Goal: Information Seeking & Learning: Find specific fact

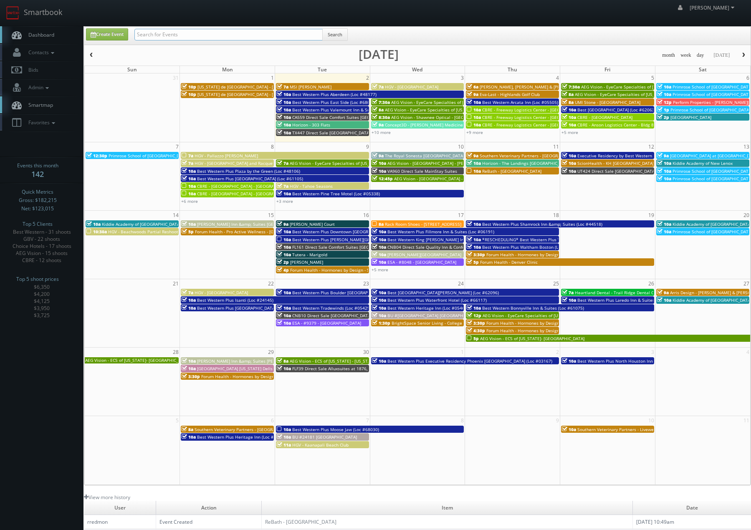
click at [226, 29] on input "text" at bounding box center [228, 35] width 188 height 12
type input "brightstar care of ashville"
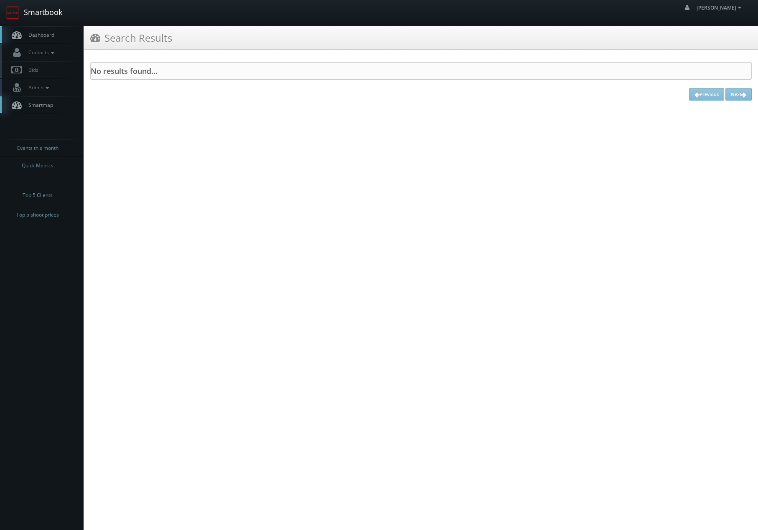
click at [20, 11] on link "Smartbook" at bounding box center [34, 13] width 68 height 26
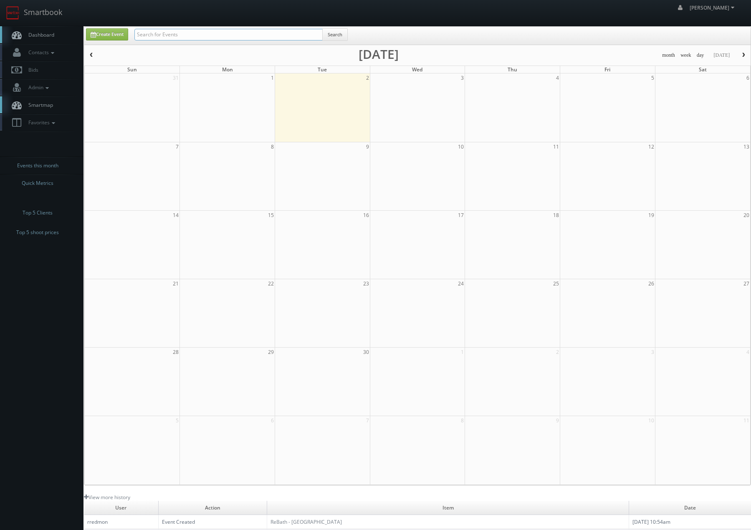
drag, startPoint x: 0, startPoint y: 0, endPoint x: 163, endPoint y: 39, distance: 167.8
click at [163, 39] on input "text" at bounding box center [228, 35] width 188 height 12
type input "asheville"
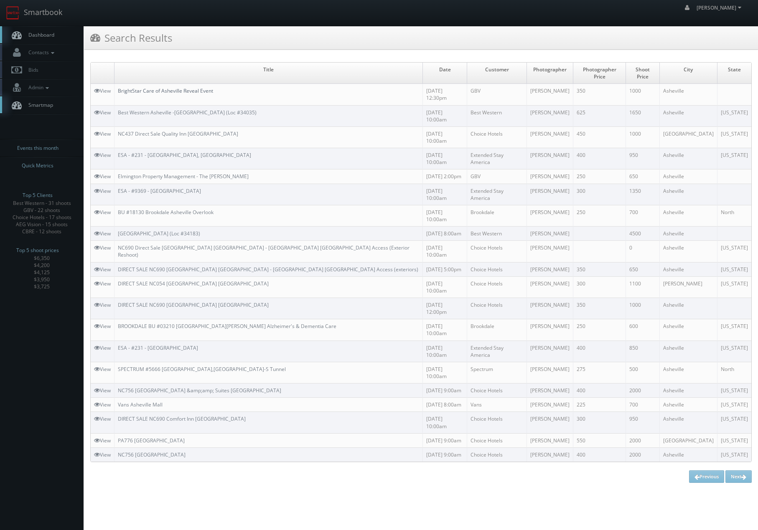
click at [135, 87] on link "BrightStar Care of Asheville Reveal Event" at bounding box center [165, 90] width 95 height 7
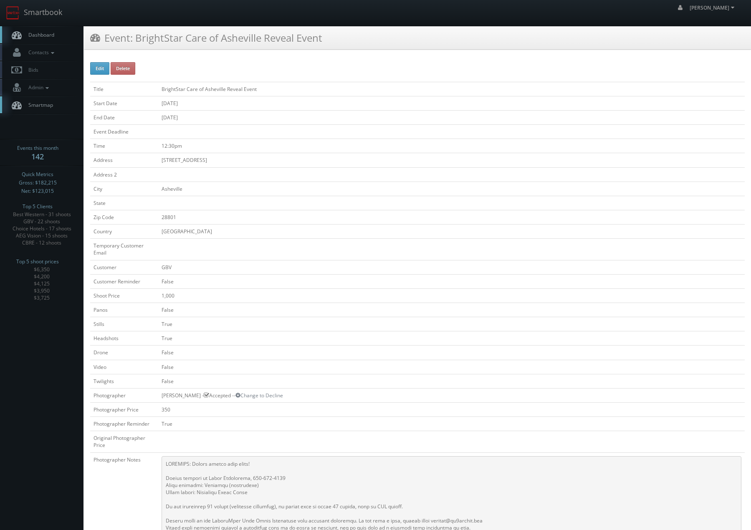
drag, startPoint x: 239, startPoint y: 213, endPoint x: 226, endPoint y: 99, distance: 113.9
drag, startPoint x: 290, startPoint y: 69, endPoint x: 287, endPoint y: 60, distance: 9.2
click at [290, 68] on div "Edit Delete Title BrightStar Care of Asheville Reveal Event Start Date 08/25/20…" at bounding box center [417, 462] width 655 height 800
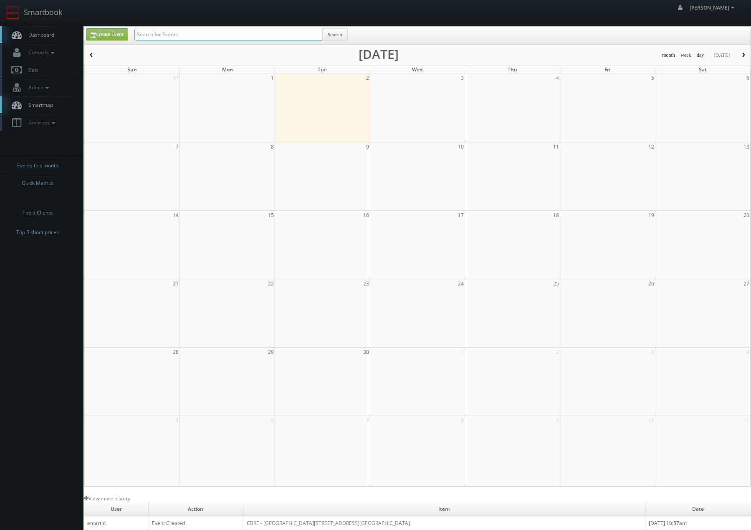
click at [175, 29] on input "text" at bounding box center [228, 35] width 188 height 12
type input "r"
drag, startPoint x: 56, startPoint y: 54, endPoint x: 56, endPoint y: 59, distance: 4.6
click at [56, 54] on icon at bounding box center [53, 53] width 8 height 6
click at [53, 68] on link "Manage Photographers" at bounding box center [42, 67] width 84 height 12
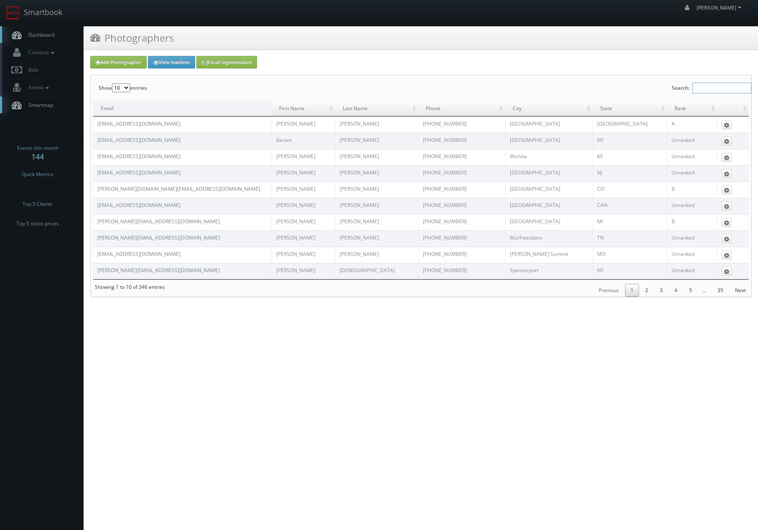
click at [736, 86] on input "Search:" at bounding box center [721, 88] width 59 height 11
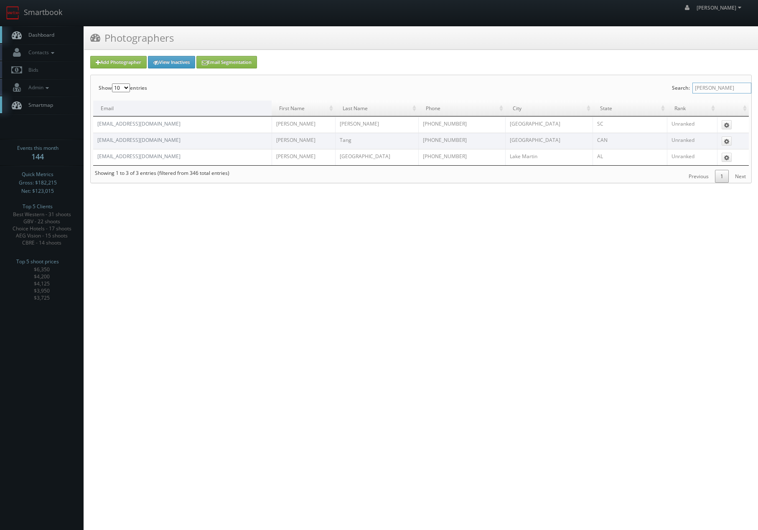
drag, startPoint x: 708, startPoint y: 89, endPoint x: 597, endPoint y: 99, distance: 111.5
click at [605, 97] on div "Show 10 25 50 100 entries Search: [PERSON_NAME] Email First Name Last Name Phon…" at bounding box center [421, 129] width 660 height 108
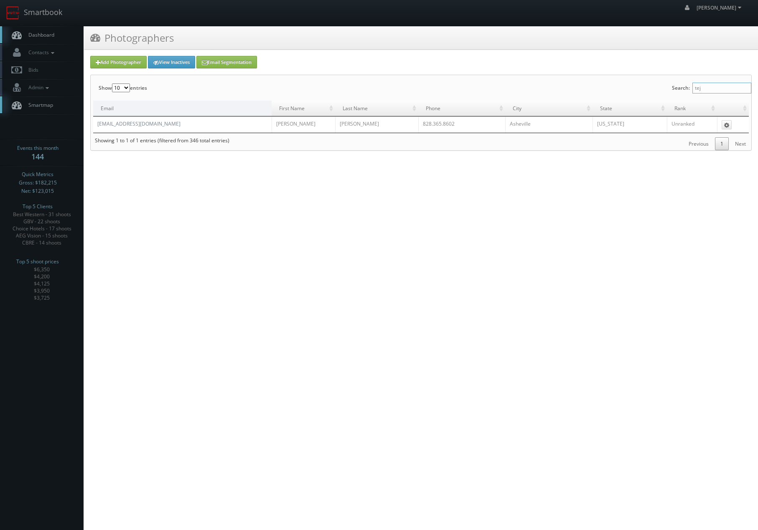
type input "tej"
drag, startPoint x: 197, startPoint y: 120, endPoint x: 72, endPoint y: 123, distance: 124.9
click at [96, 124] on td "[EMAIL_ADDRESS][DOMAIN_NAME]" at bounding box center [182, 125] width 178 height 16
copy link "[EMAIL_ADDRESS][DOMAIN_NAME]"
click at [118, 125] on link "[EMAIL_ADDRESS][DOMAIN_NAME]" at bounding box center [138, 123] width 83 height 7
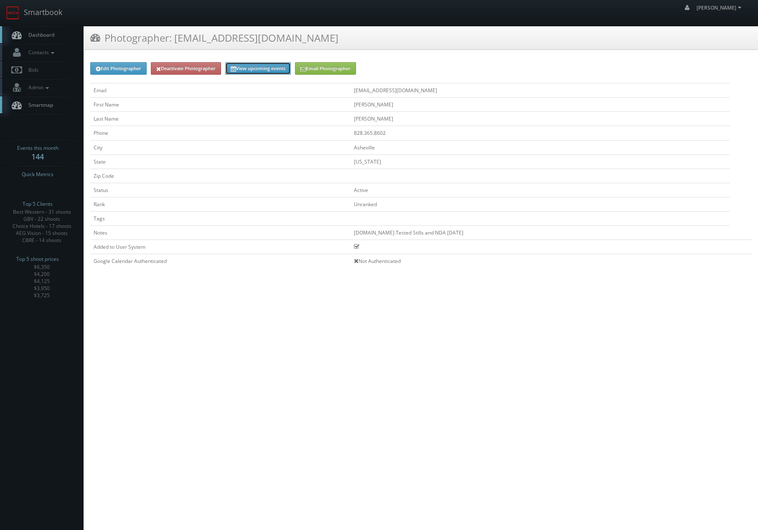
click at [275, 70] on link "View upcoming events" at bounding box center [258, 68] width 66 height 13
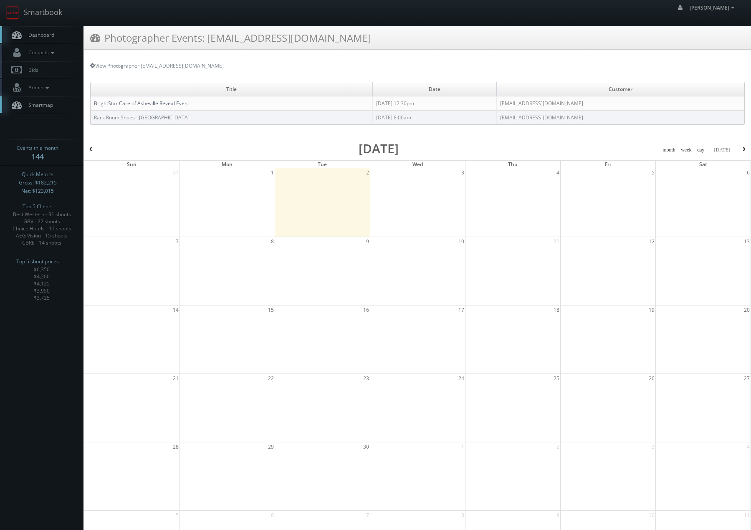
click at [181, 105] on link "BrightStar Care of Asheville Reveal Event" at bounding box center [141, 103] width 95 height 7
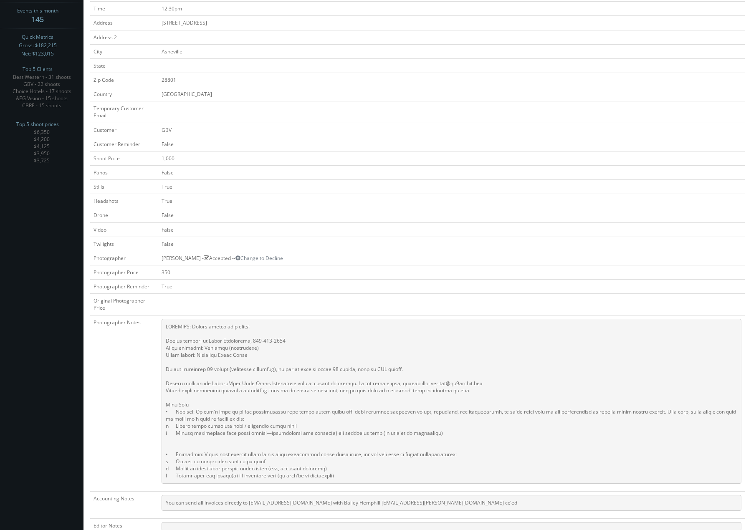
scroll to position [130, 0]
